Goal: Transaction & Acquisition: Purchase product/service

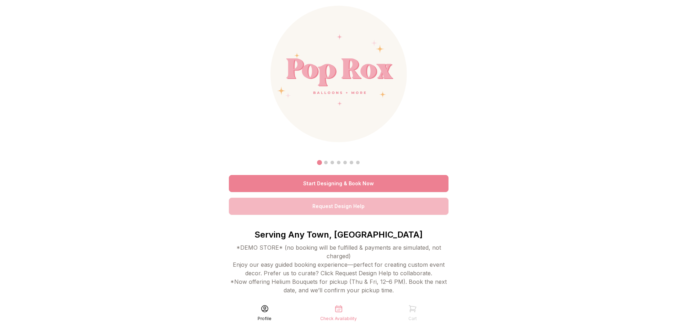
click at [362, 183] on link "Start Designing & Book Now" at bounding box center [339, 183] width 220 height 17
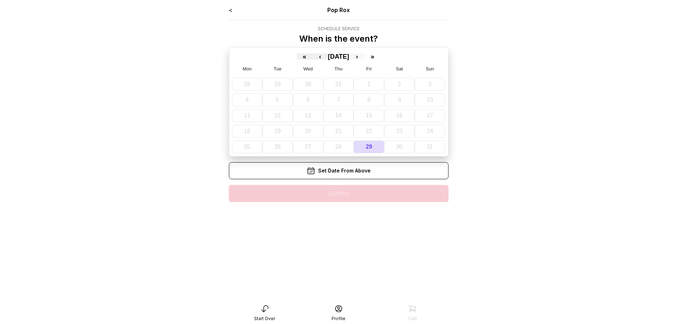
click at [365, 54] on button "›" at bounding box center [357, 56] width 16 height 6
click at [422, 102] on abbr "14" at bounding box center [425, 100] width 6 height 6
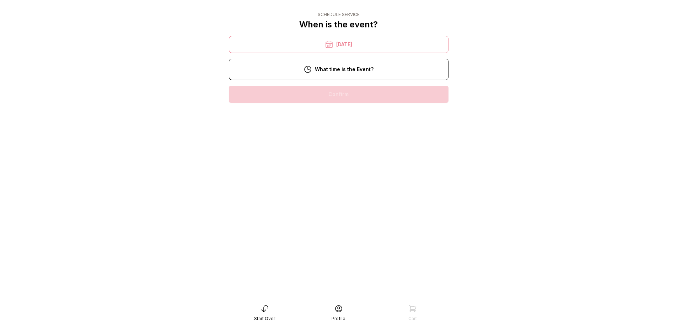
click at [371, 177] on div "2:00 pm" at bounding box center [339, 185] width 208 height 17
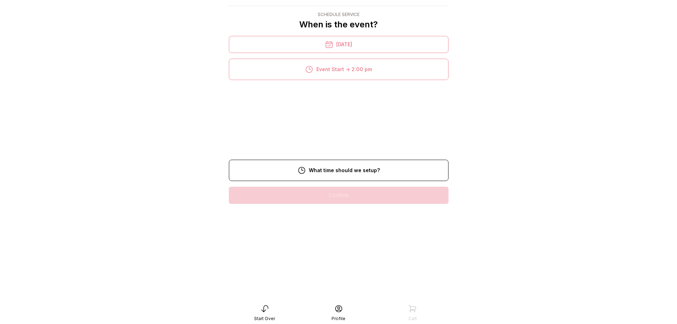
scroll to position [14, 0]
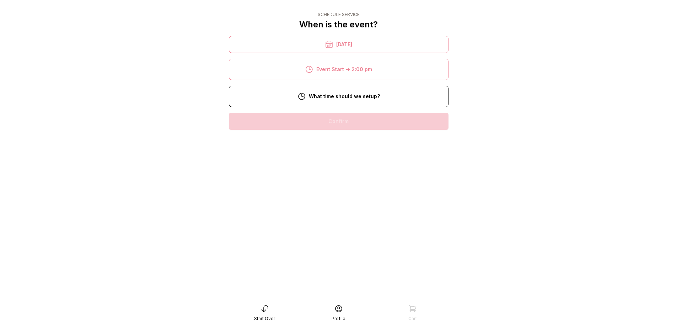
click at [352, 209] on div "3:00 pm" at bounding box center [339, 207] width 208 height 17
click at [348, 236] on div "1:00 pm" at bounding box center [339, 234] width 208 height 17
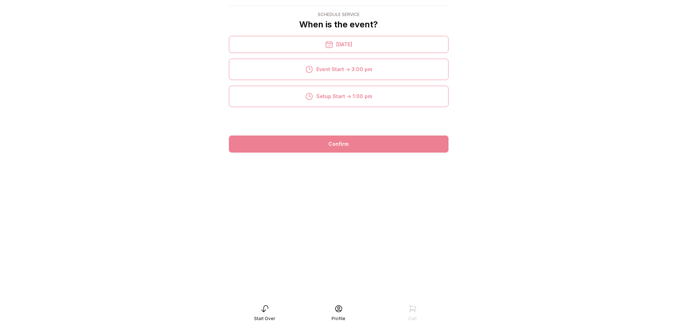
scroll to position [14, 0]
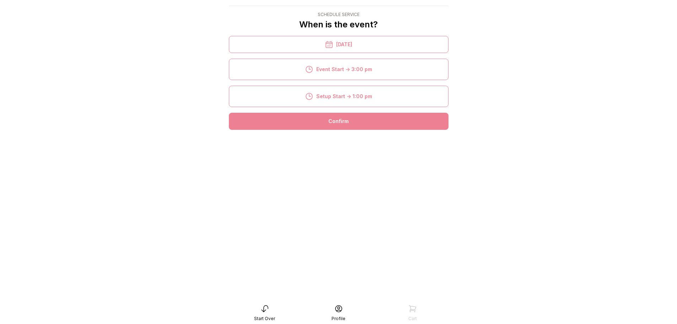
click at [363, 116] on div "Confirm" at bounding box center [339, 121] width 220 height 17
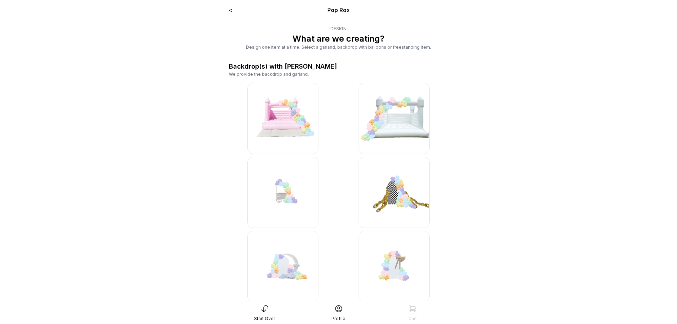
click at [297, 112] on img at bounding box center [282, 118] width 71 height 71
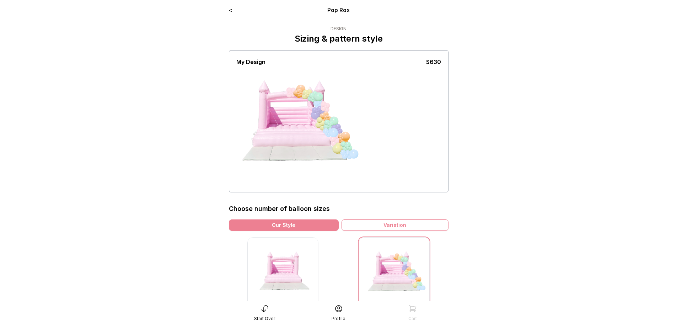
click at [232, 9] on link "<" at bounding box center [231, 9] width 4 height 7
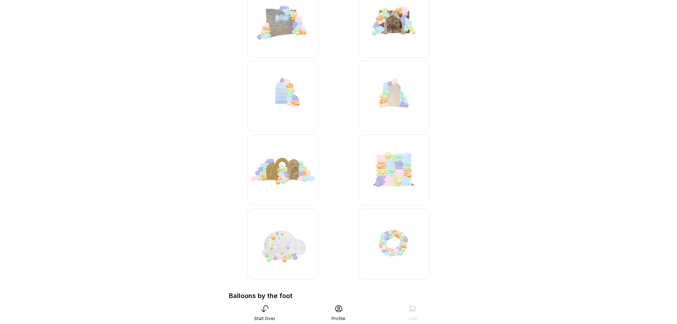
scroll to position [1280, 0]
click at [379, 97] on img at bounding box center [394, 95] width 71 height 71
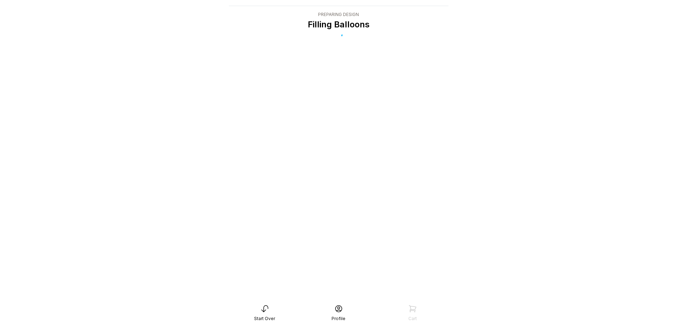
scroll to position [14, 0]
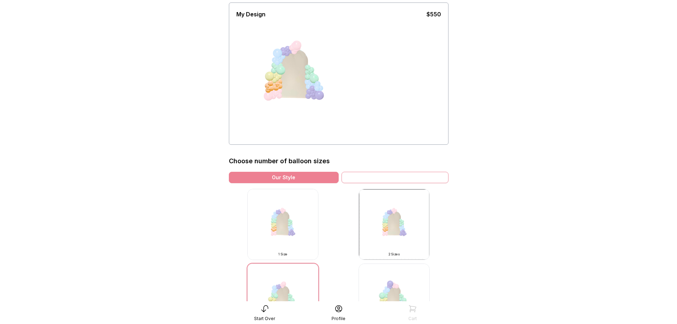
scroll to position [142, 0]
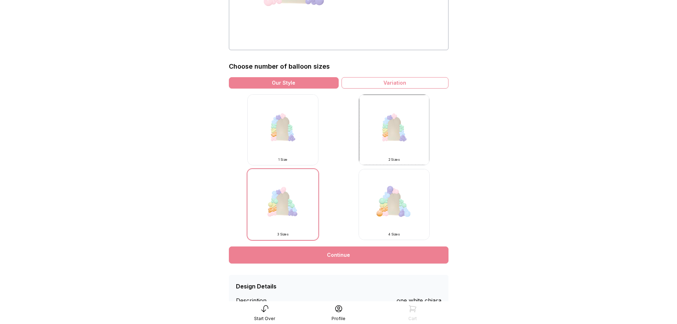
click at [292, 209] on img at bounding box center [282, 204] width 71 height 71
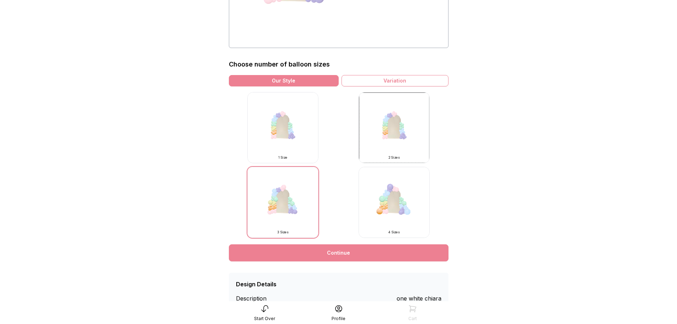
scroll to position [171, 0]
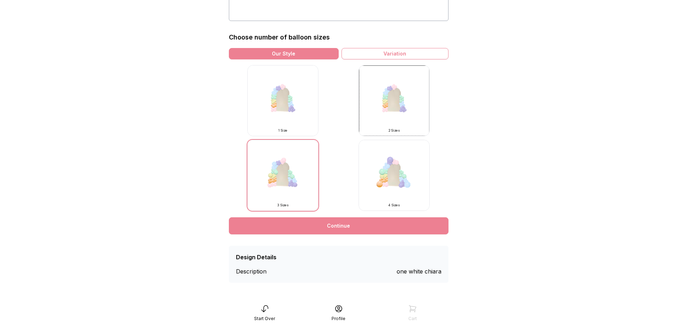
click at [352, 228] on link "Continue" at bounding box center [339, 225] width 220 height 17
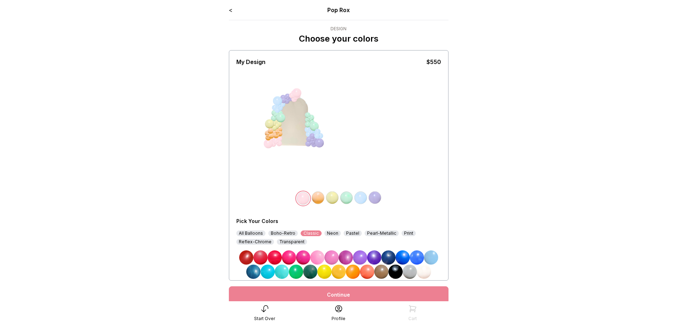
scroll to position [26, 0]
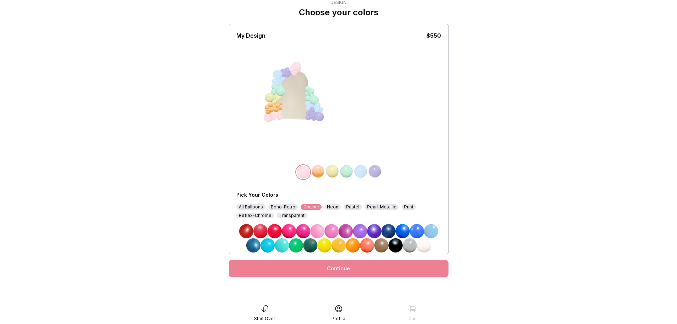
click at [245, 207] on div "All Balloons" at bounding box center [250, 207] width 29 height 6
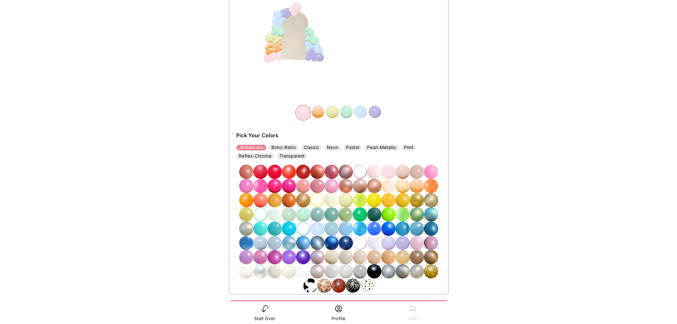
scroll to position [126, 0]
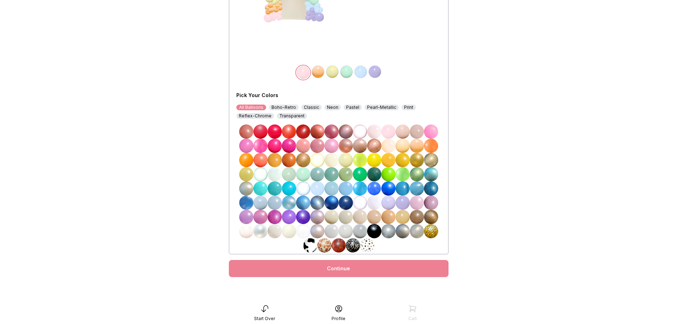
click at [343, 175] on img at bounding box center [346, 174] width 14 height 14
click at [419, 220] on img at bounding box center [417, 217] width 14 height 14
click at [320, 69] on img at bounding box center [318, 72] width 14 height 14
click at [418, 218] on img at bounding box center [417, 217] width 14 height 14
click at [345, 172] on img at bounding box center [346, 174] width 14 height 14
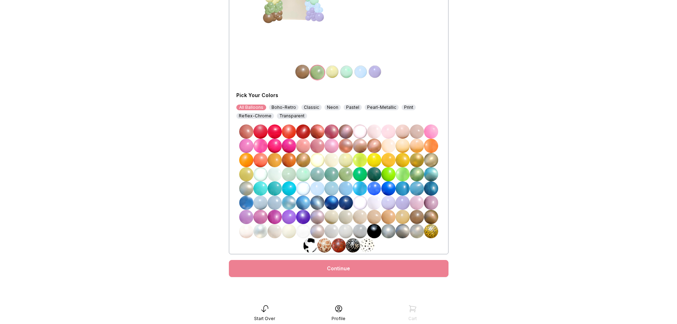
click at [332, 75] on img at bounding box center [332, 72] width 14 height 14
click at [345, 230] on img at bounding box center [346, 231] width 14 height 14
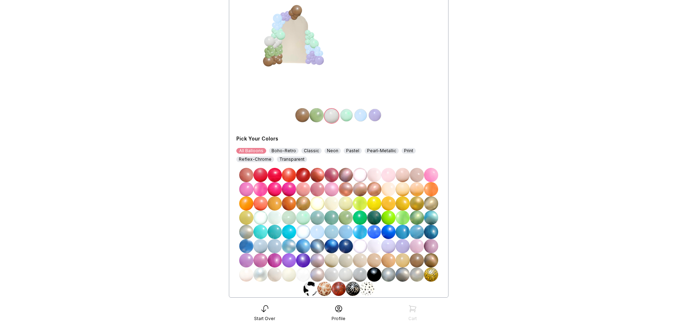
scroll to position [19, 0]
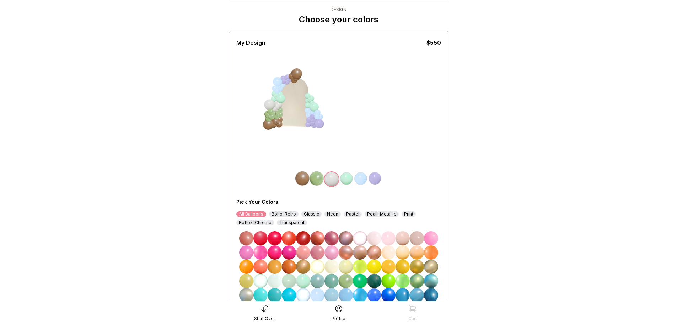
click at [346, 177] on img at bounding box center [346, 178] width 14 height 14
click at [347, 283] on img at bounding box center [346, 281] width 14 height 14
click at [365, 177] on img at bounding box center [361, 178] width 14 height 14
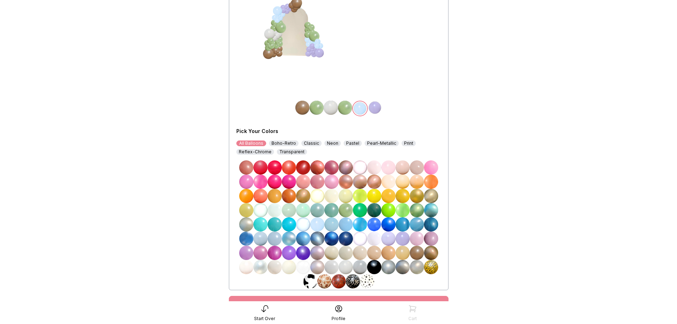
scroll to position [90, 0]
click at [421, 252] on img at bounding box center [417, 252] width 14 height 14
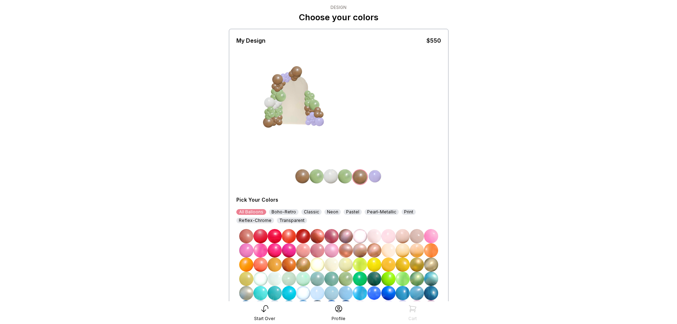
scroll to position [19, 0]
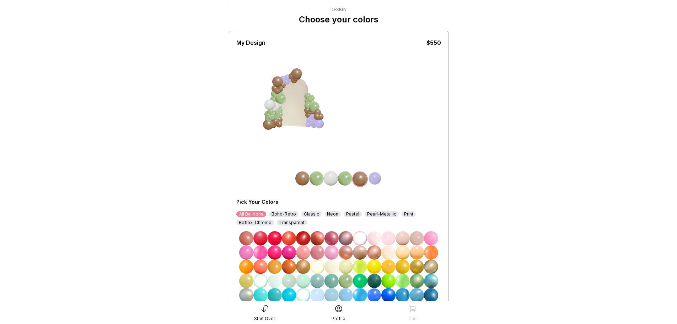
click at [374, 181] on img at bounding box center [375, 178] width 14 height 14
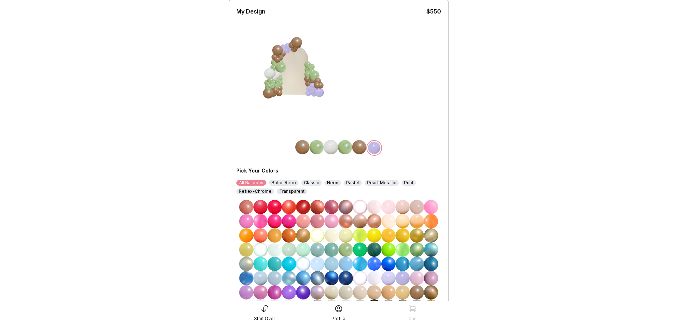
scroll to position [90, 0]
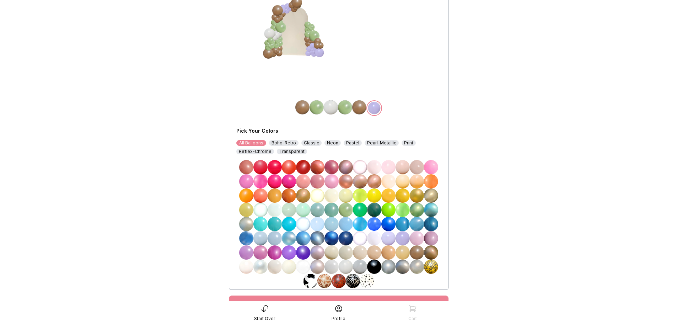
click at [344, 266] on img at bounding box center [346, 266] width 14 height 14
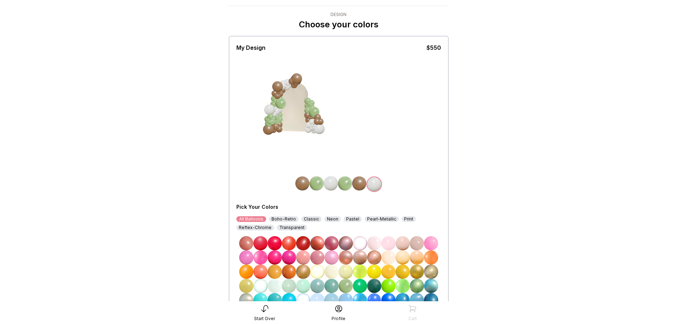
scroll to position [0, 0]
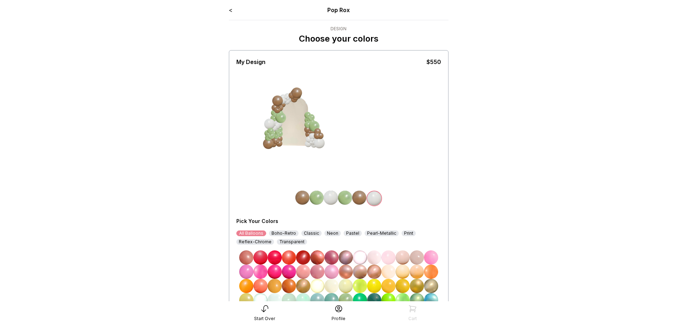
click at [343, 199] on img at bounding box center [345, 198] width 14 height 14
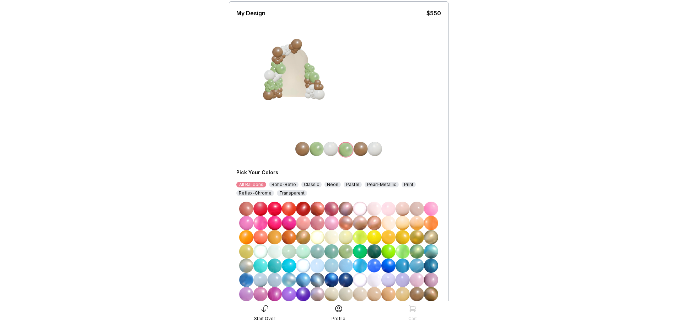
scroll to position [126, 0]
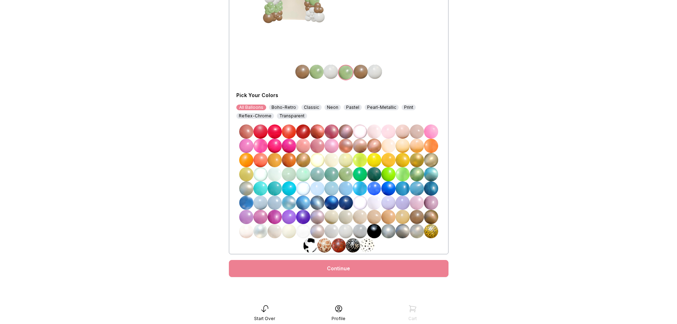
click at [418, 221] on img at bounding box center [417, 217] width 14 height 14
click at [364, 67] on img at bounding box center [361, 72] width 14 height 14
click at [344, 178] on img at bounding box center [346, 174] width 14 height 14
click at [410, 68] on div at bounding box center [338, 73] width 205 height 16
click at [349, 273] on link "Continue" at bounding box center [339, 268] width 220 height 17
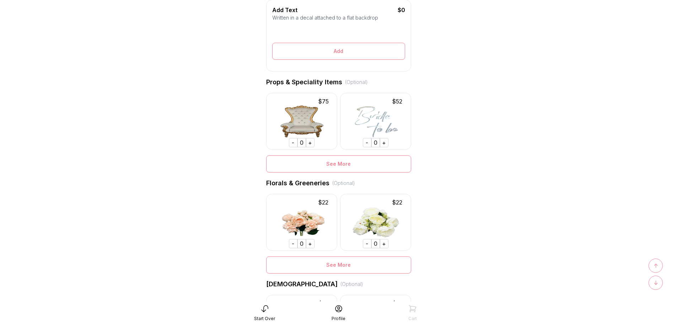
scroll to position [476, 0]
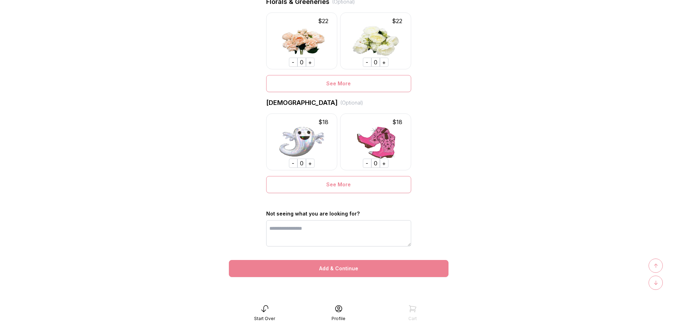
click at [347, 269] on div "Add & Continue" at bounding box center [339, 268] width 220 height 17
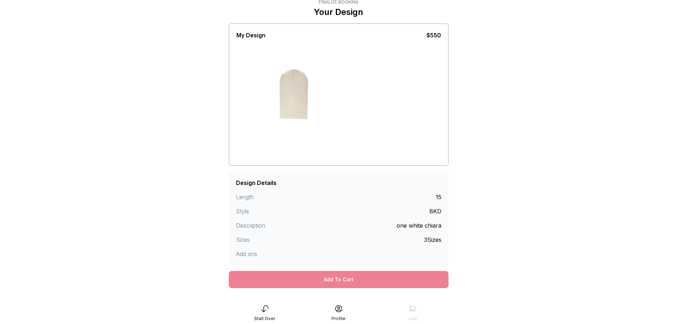
scroll to position [40, 0]
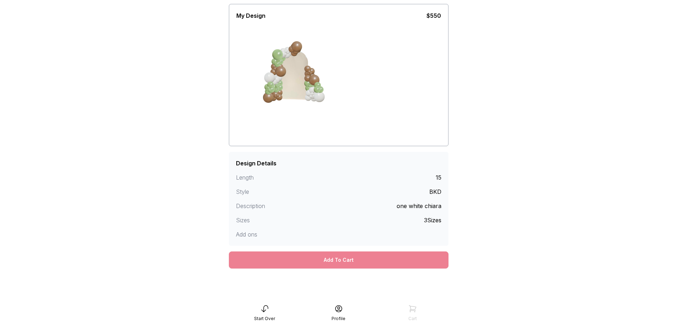
click at [332, 257] on div "Add To Cart" at bounding box center [339, 259] width 220 height 17
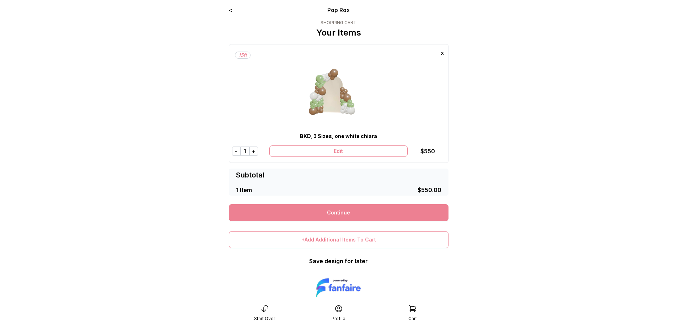
click at [324, 149] on div "Edit" at bounding box center [338, 150] width 138 height 11
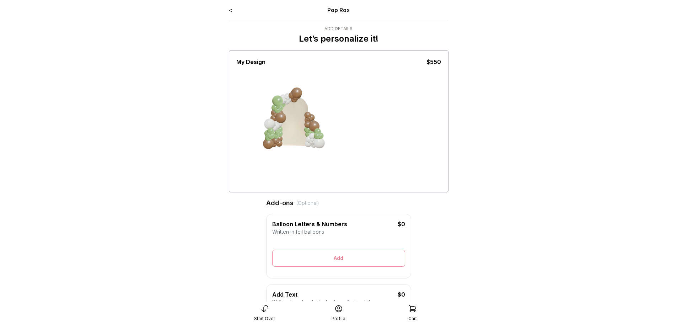
click at [295, 116] on div at bounding box center [302, 122] width 93 height 98
click at [230, 9] on link "<" at bounding box center [231, 9] width 4 height 7
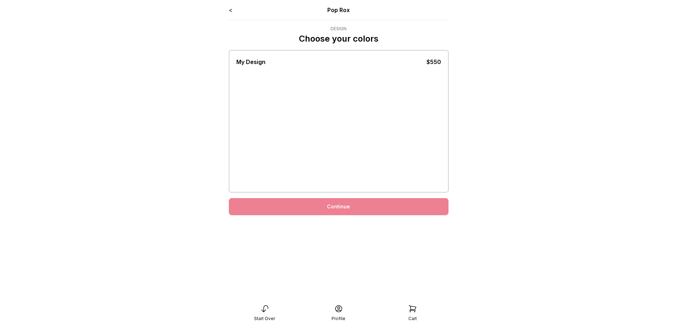
click at [230, 9] on link "<" at bounding box center [231, 9] width 4 height 7
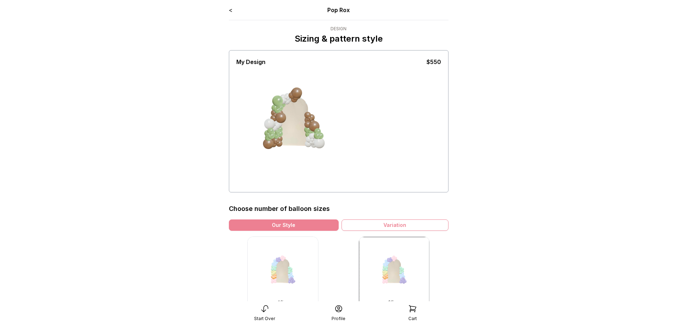
click at [230, 9] on link "<" at bounding box center [231, 9] width 4 height 7
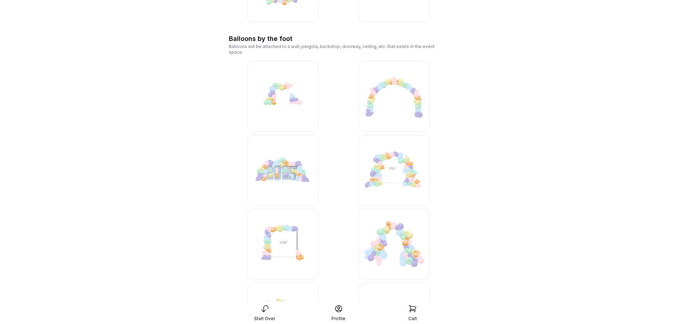
scroll to position [1635, 0]
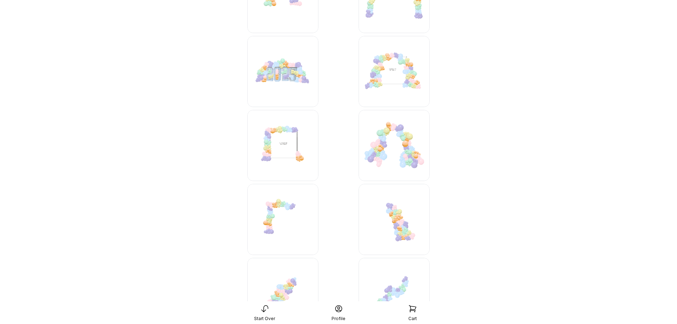
click at [285, 77] on img at bounding box center [282, 71] width 71 height 71
